Goal: Information Seeking & Learning: Learn about a topic

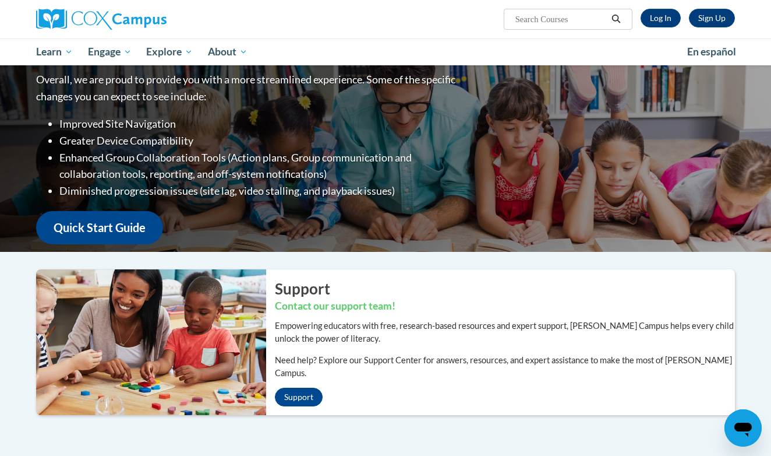
scroll to position [50, 0]
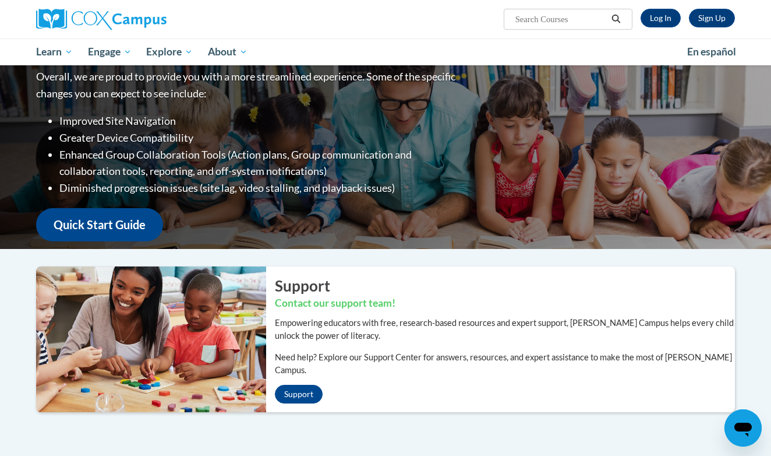
click at [657, 28] on div "Sign Up Log In Search Search..." at bounding box center [505, 15] width 478 height 30
click at [658, 23] on link "Log In" at bounding box center [661, 18] width 40 height 19
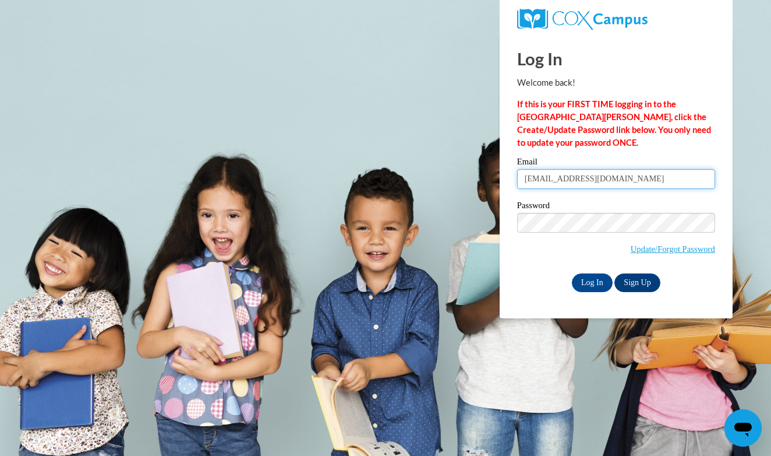
type input "babaughn@crimson.ua.edu"
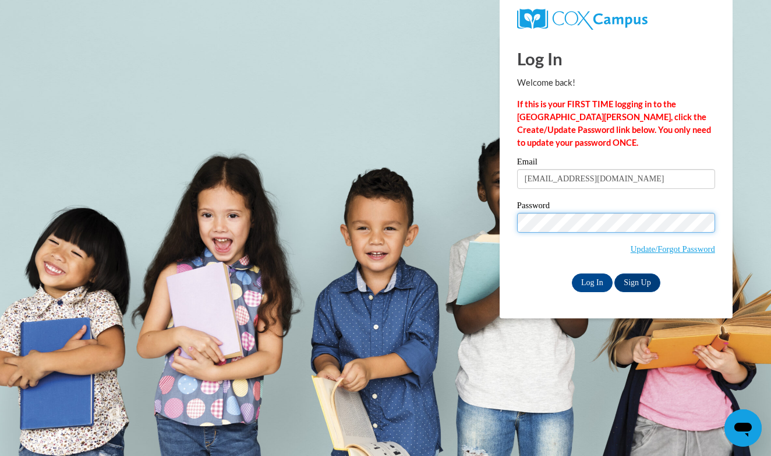
click at [591, 280] on input "Log In" at bounding box center [592, 282] width 41 height 19
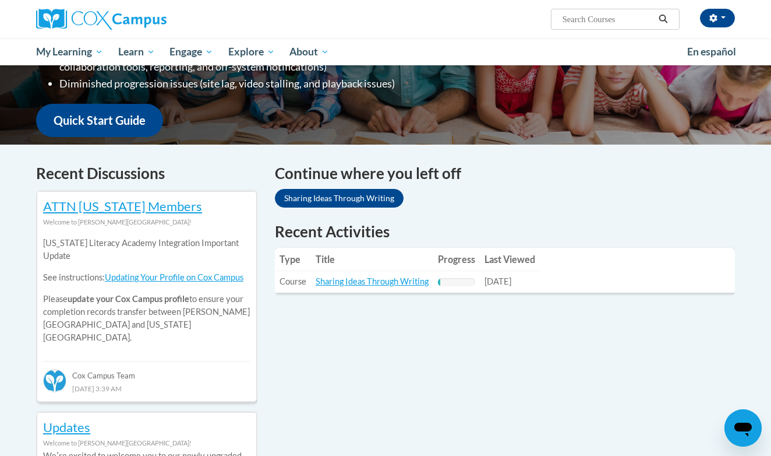
scroll to position [306, 0]
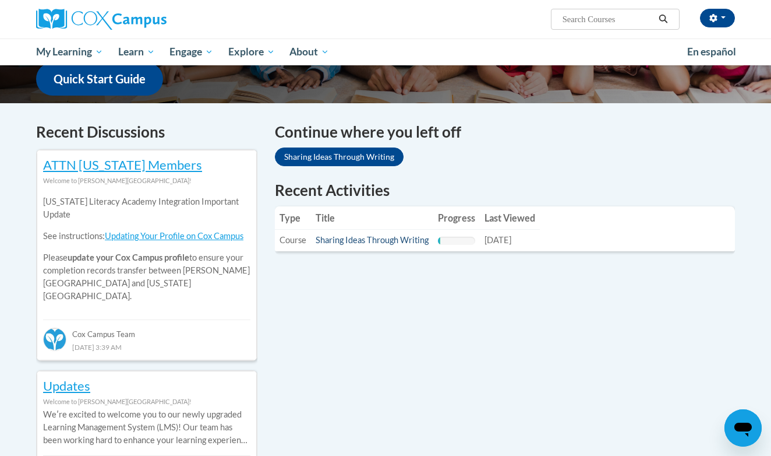
click at [393, 238] on link "Sharing Ideas Through Writing" at bounding box center [372, 240] width 113 height 10
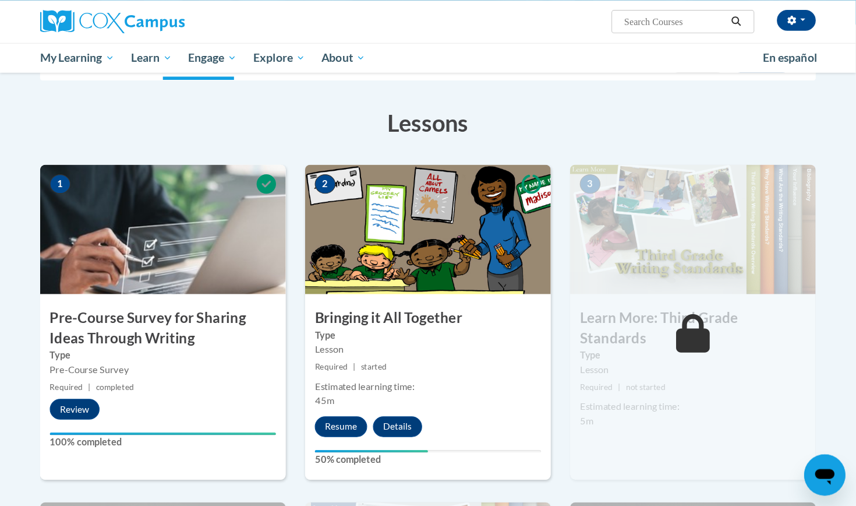
scroll to position [157, 0]
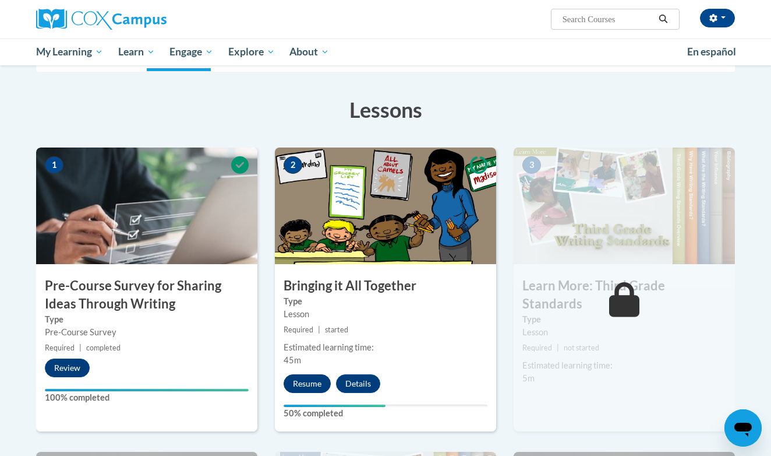
click at [303, 382] on button "Resume" at bounding box center [307, 383] width 47 height 19
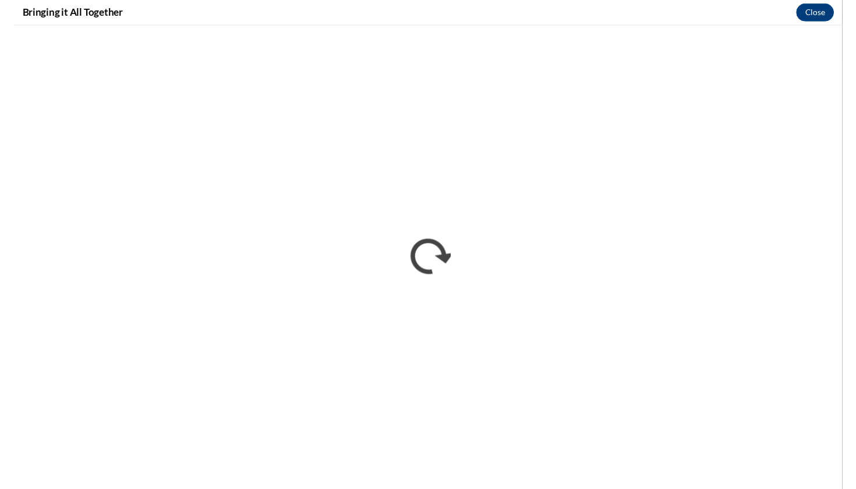
scroll to position [0, 0]
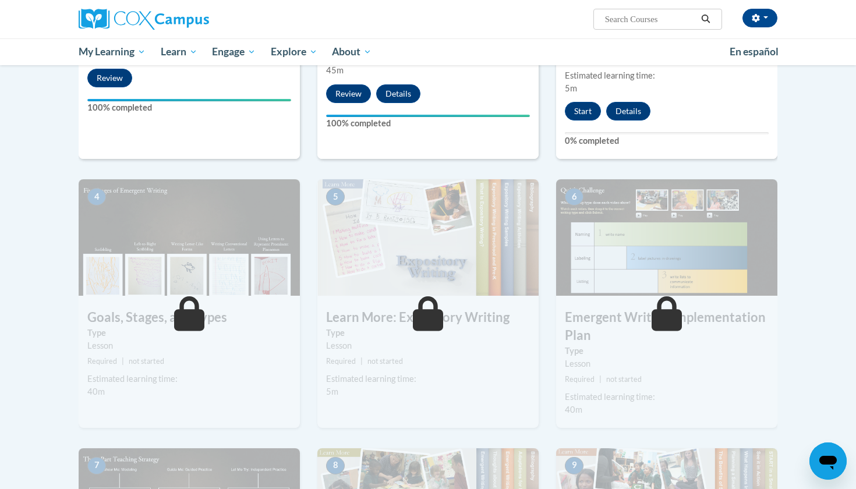
scroll to position [368, 0]
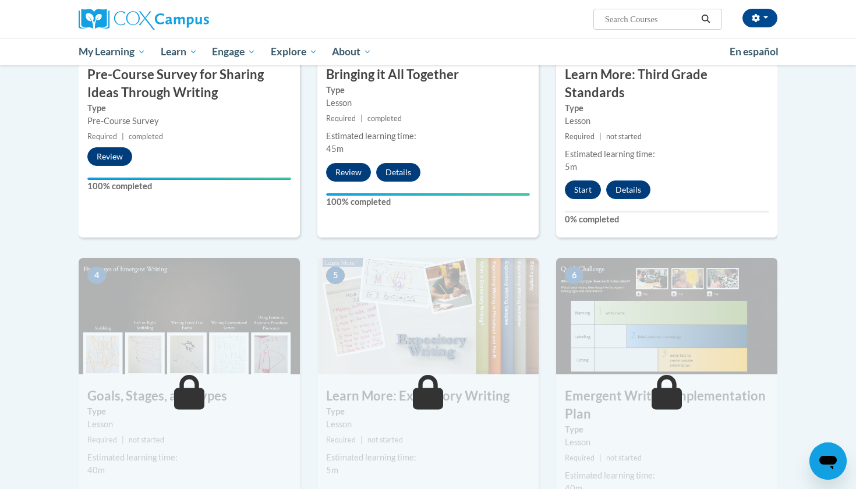
click at [582, 181] on button "Start" at bounding box center [583, 190] width 36 height 19
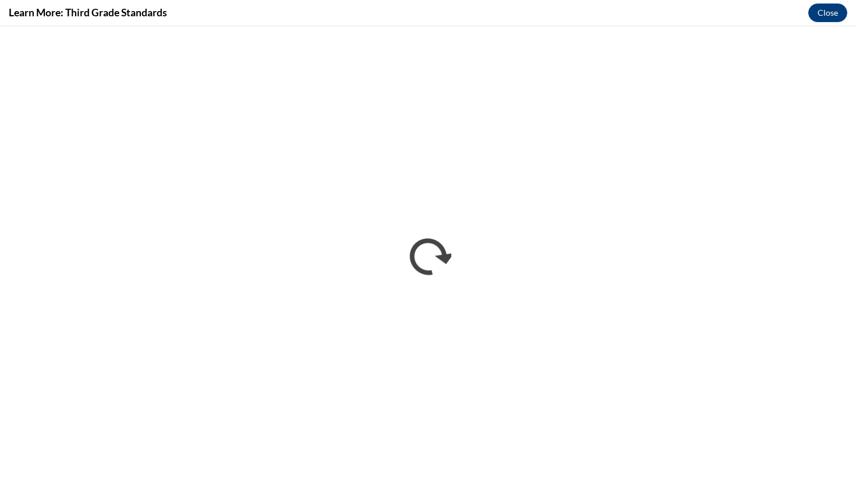
scroll to position [0, 0]
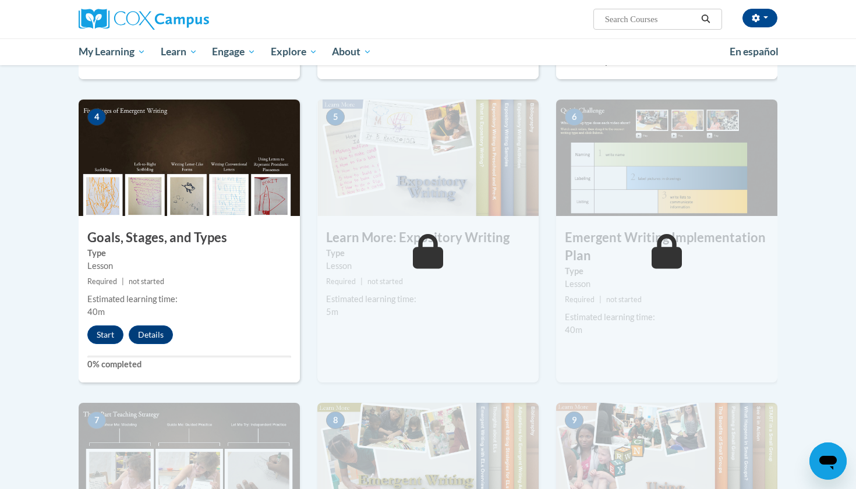
scroll to position [531, 0]
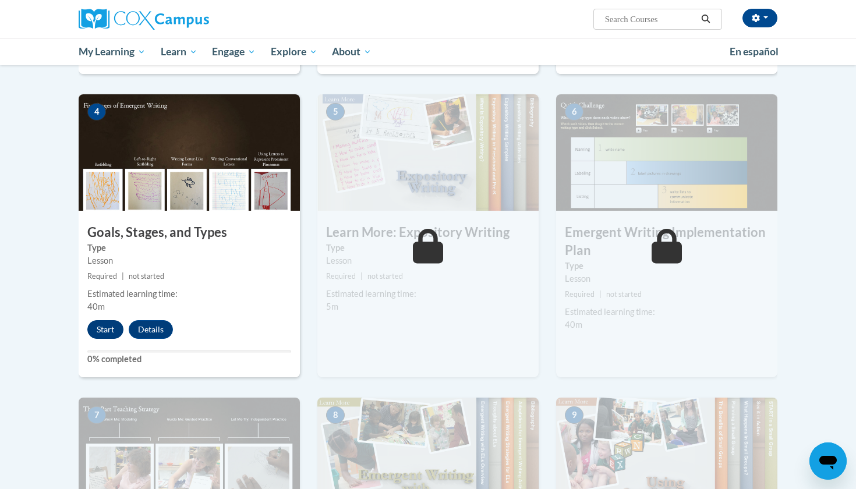
click at [100, 320] on button "Start" at bounding box center [105, 329] width 36 height 19
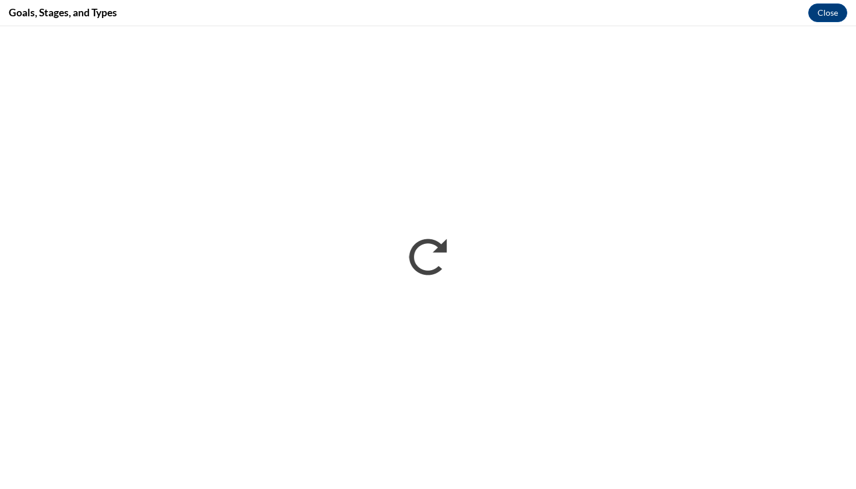
scroll to position [0, 0]
